Goal: Task Accomplishment & Management: Manage account settings

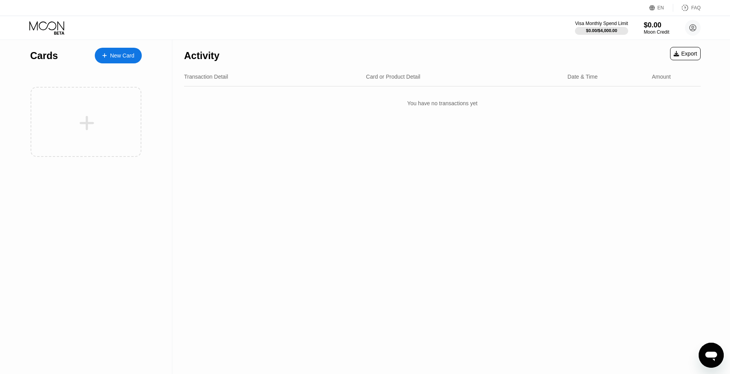
click at [125, 56] on div "New Card" at bounding box center [122, 55] width 24 height 7
